Goal: Transaction & Acquisition: Purchase product/service

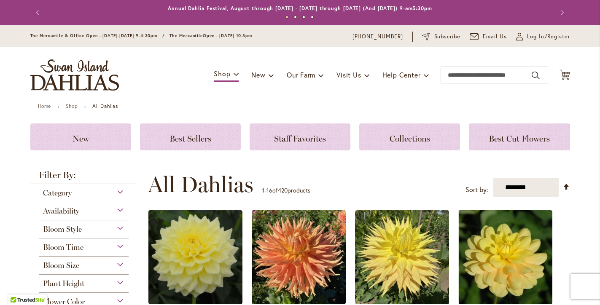
click at [119, 265] on div "Bloom Size" at bounding box center [84, 264] width 90 height 14
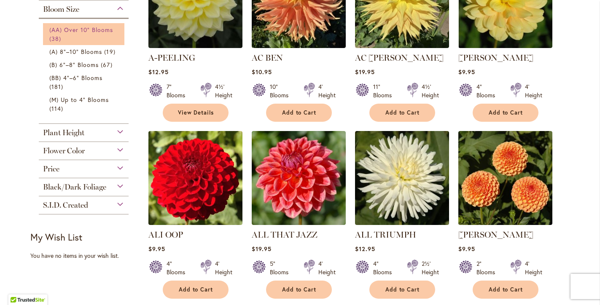
click at [80, 33] on span "(AA) Over 10" Blooms" at bounding box center [81, 30] width 64 height 8
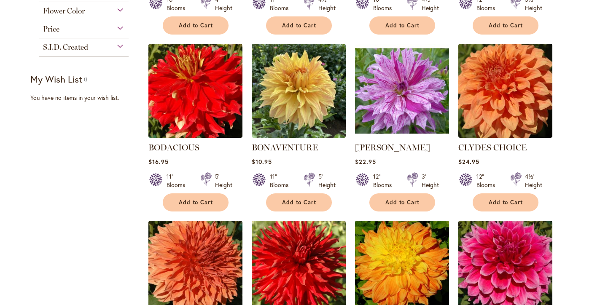
scroll to position [278, 0]
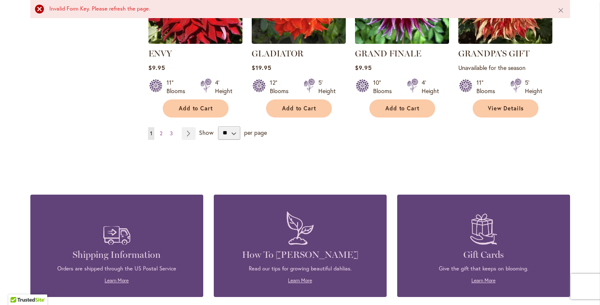
scroll to position [855, 0]
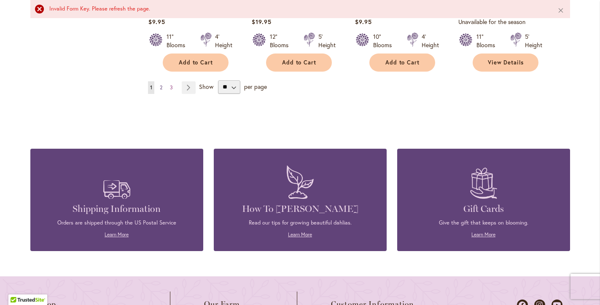
click at [164, 86] on link "Page 2" at bounding box center [161, 87] width 7 height 13
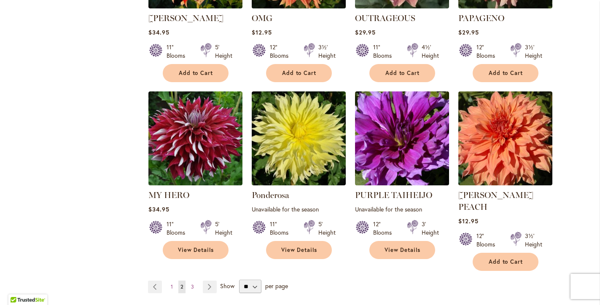
scroll to position [703, 0]
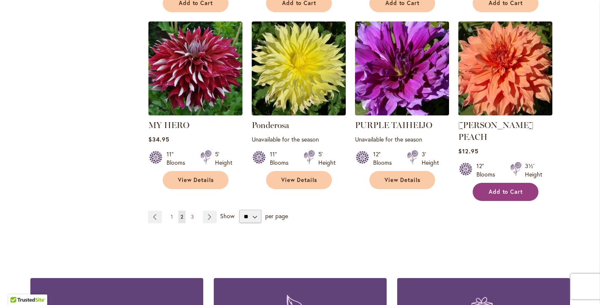
click at [502, 189] on span "Add to Cart" at bounding box center [506, 192] width 35 height 7
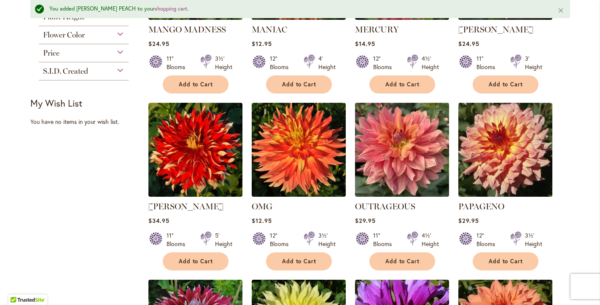
scroll to position [269, 0]
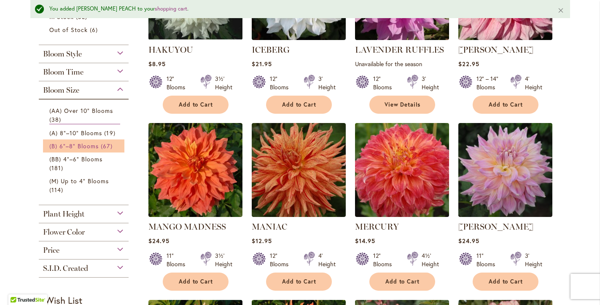
click at [106, 144] on span "67 items" at bounding box center [108, 146] width 14 height 9
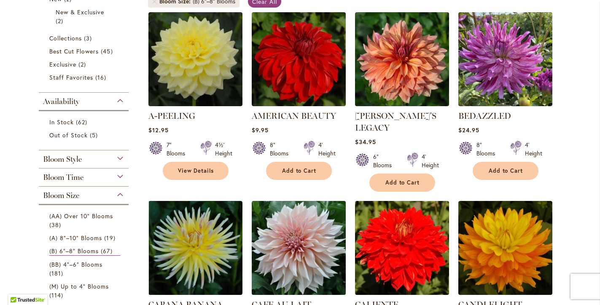
scroll to position [181, 0]
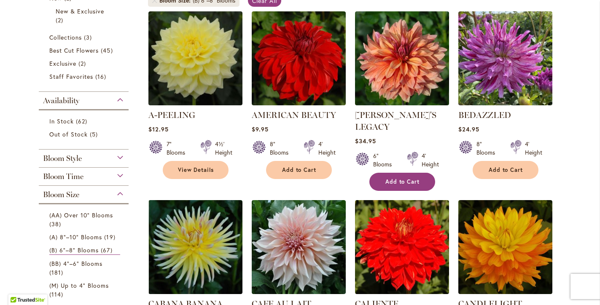
click at [416, 178] on span "Add to Cart" at bounding box center [403, 181] width 35 height 7
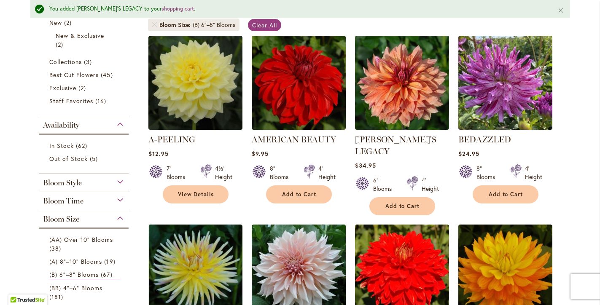
scroll to position [178, 0]
